Goal: Transaction & Acquisition: Subscribe to service/newsletter

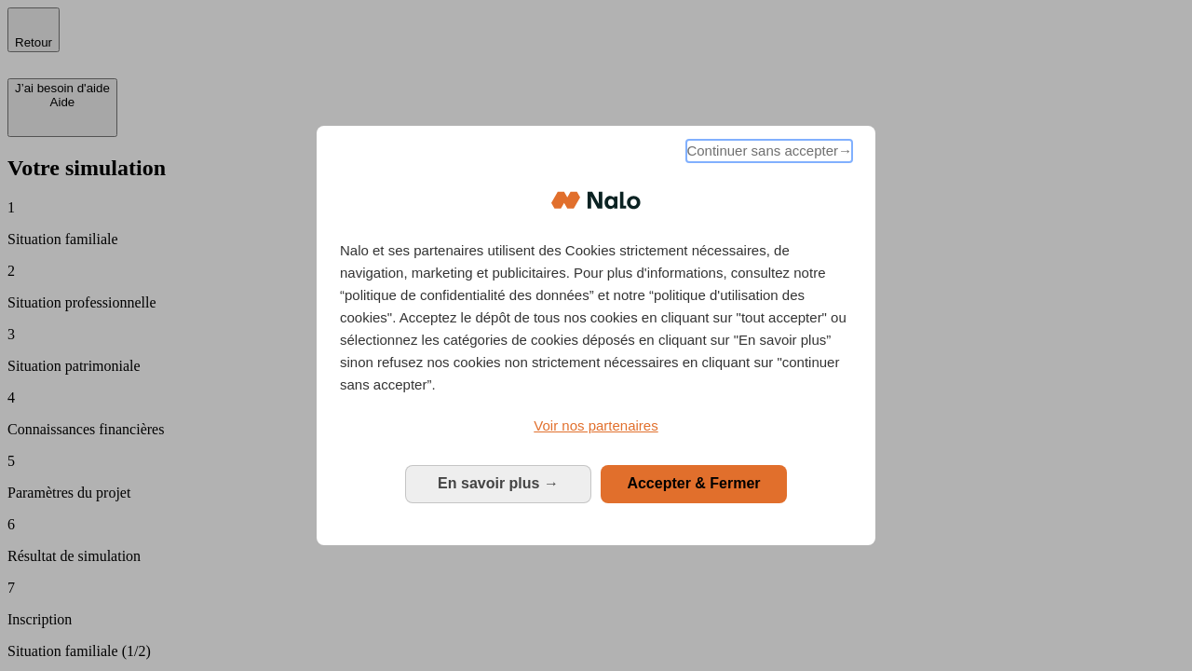
click at [767, 154] on span "Continuer sans accepter →" at bounding box center [769, 151] width 166 height 22
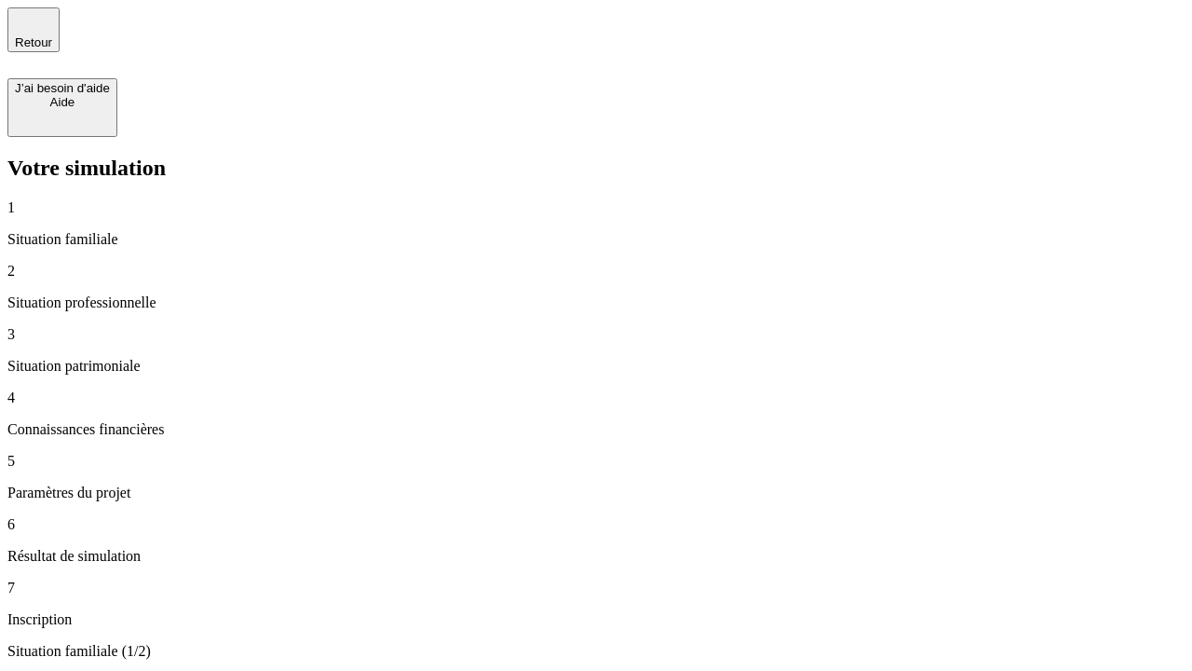
type input "30 000"
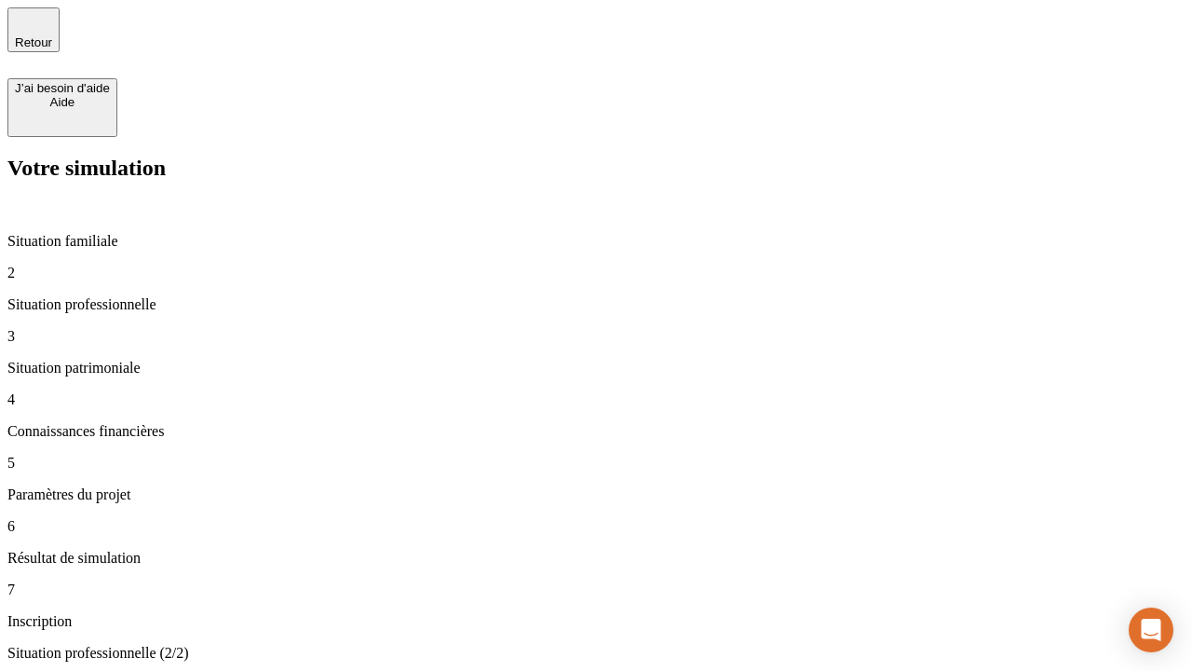
type input "0"
type input "1 000"
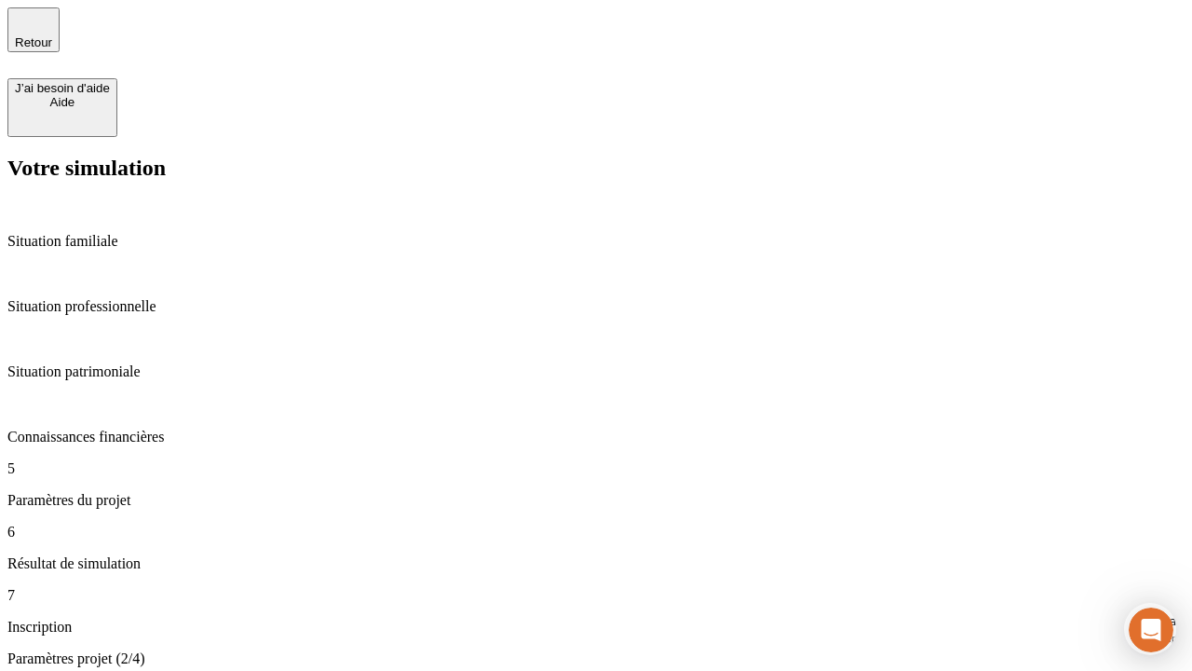
type input "40"
type input "64"
type input "200 000"
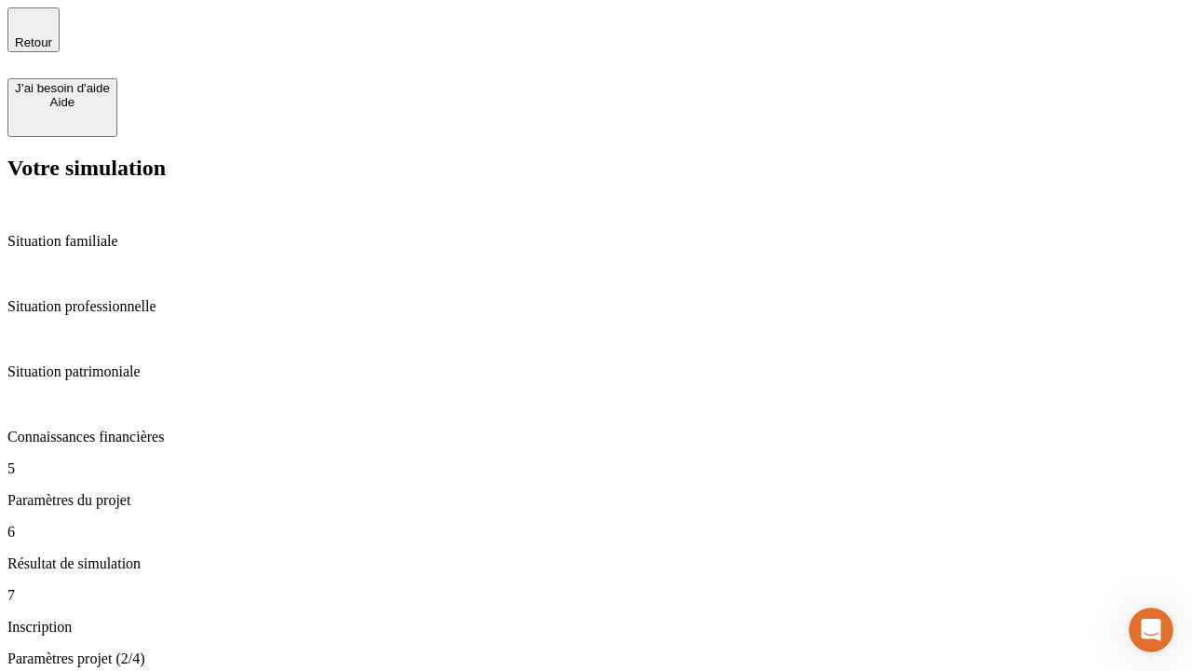
type input "640"
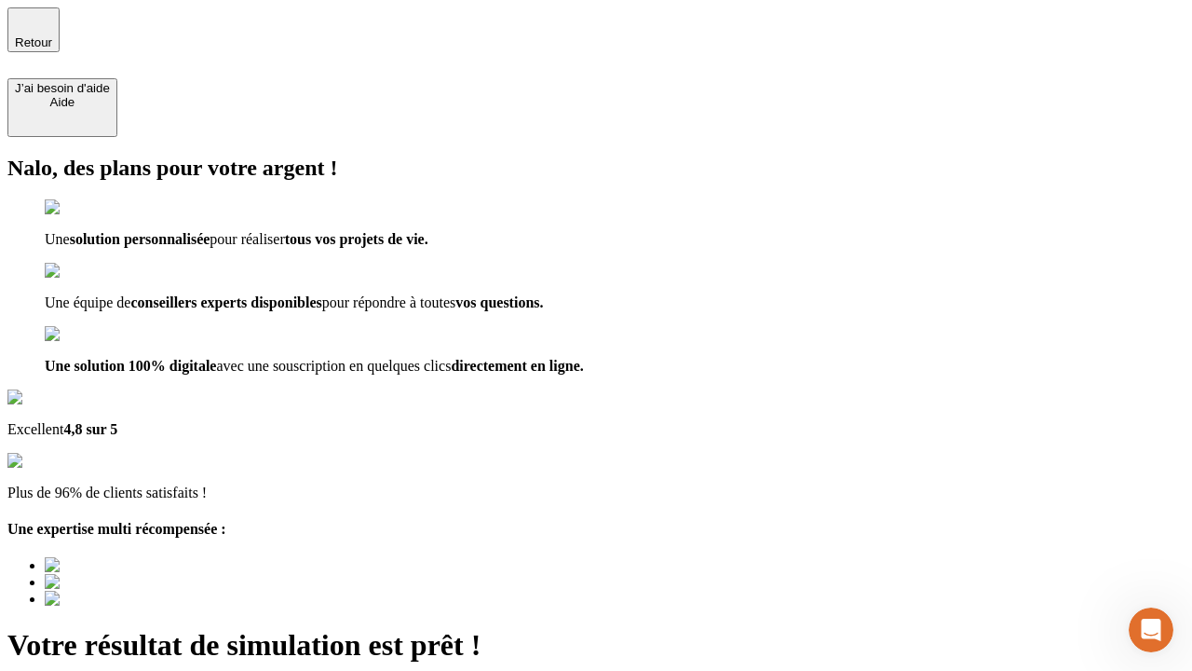
type input "[EMAIL_ADDRESS][DOMAIN_NAME]"
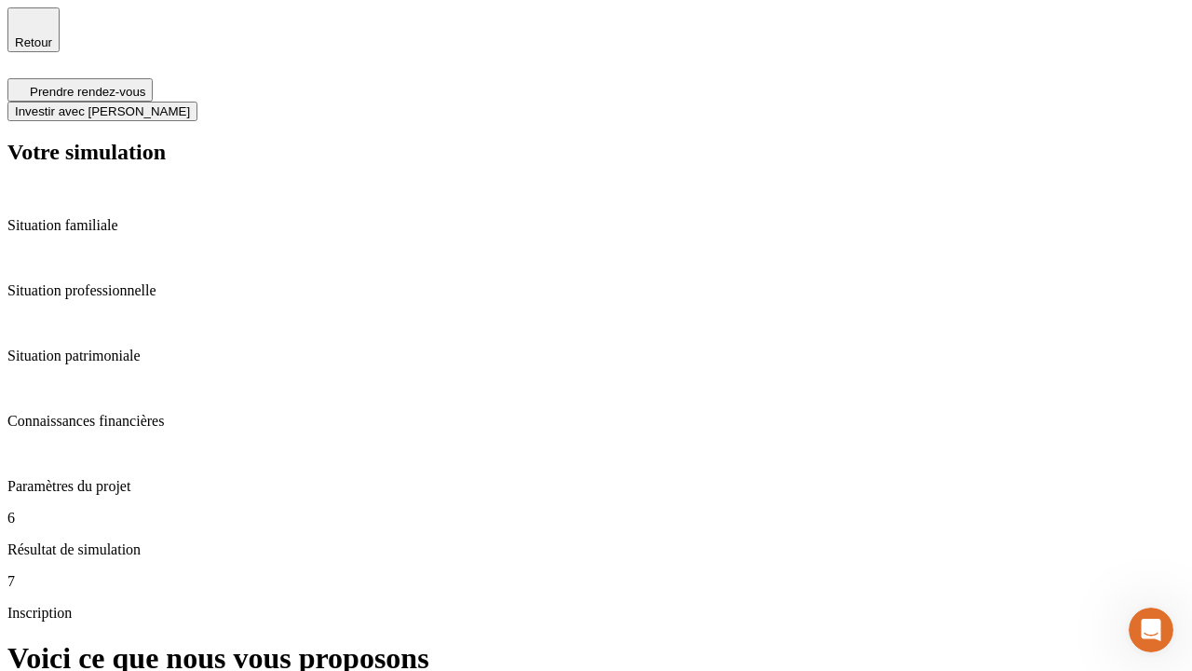
click at [190, 104] on span "Investir avec [PERSON_NAME]" at bounding box center [102, 111] width 175 height 14
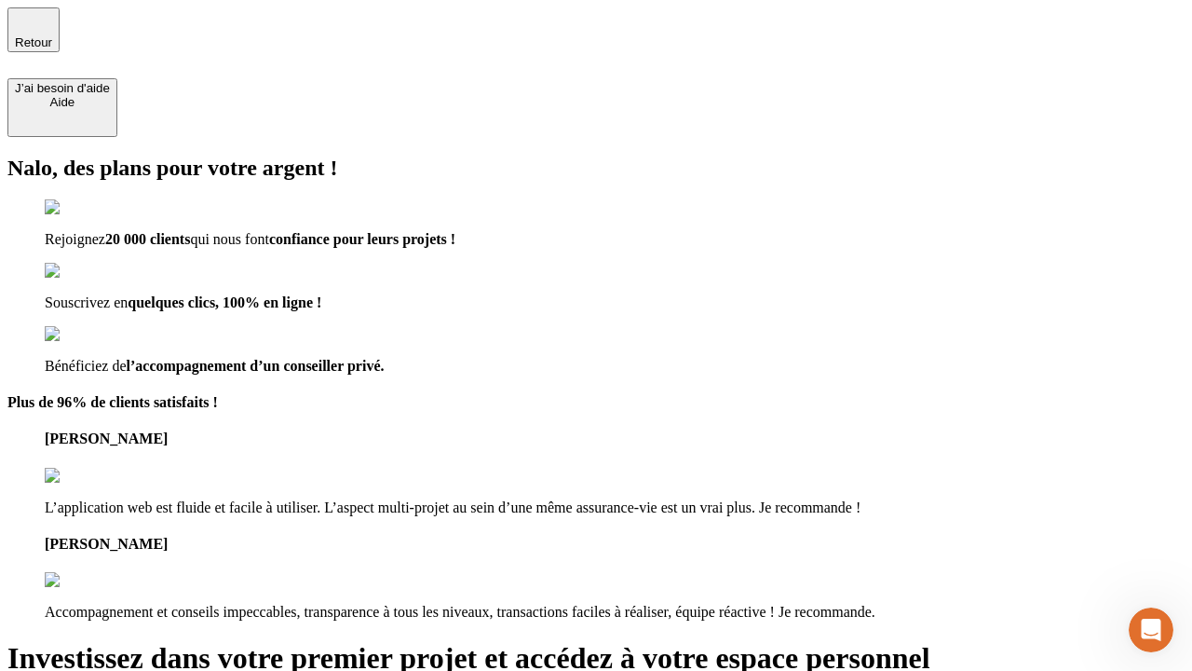
type input "[EMAIL_ADDRESS][DOMAIN_NAME]"
